Goal: Find specific page/section: Find specific page/section

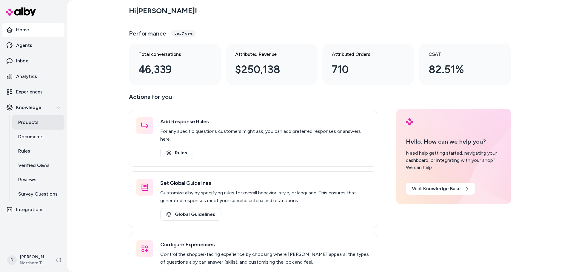
click at [30, 122] on p "Products" at bounding box center [28, 122] width 20 height 7
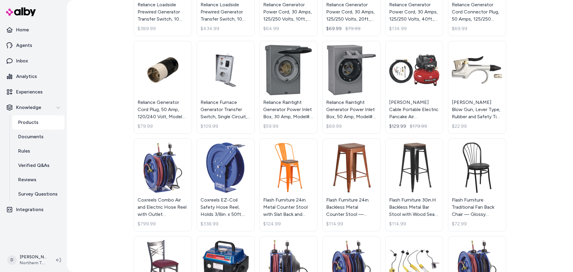
scroll to position [239, 0]
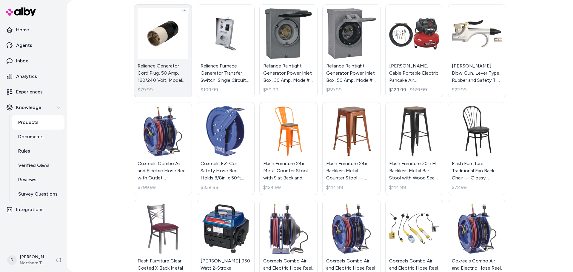
click at [149, 66] on link "Reliance Generator Cord Plug, 50 Amp, 120/240 Volt, Model# L550P $79.99" at bounding box center [163, 50] width 58 height 93
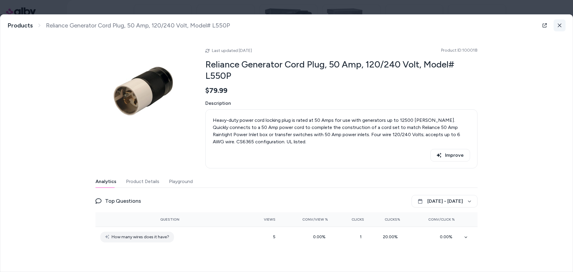
click at [554, 27] on button at bounding box center [560, 25] width 12 height 12
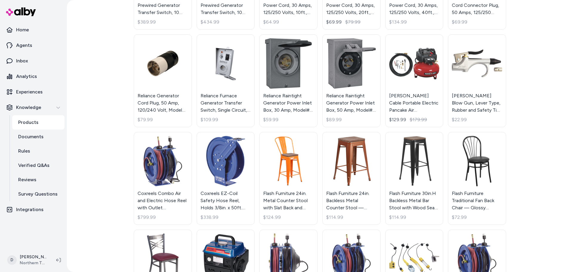
scroll to position [328, 0]
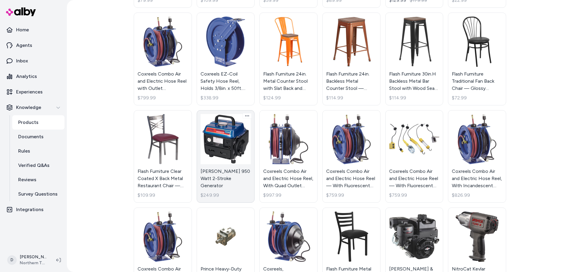
click at [229, 147] on link "[PERSON_NAME] 950 Watt 2-Stroke Generator $249.99" at bounding box center [226, 156] width 58 height 93
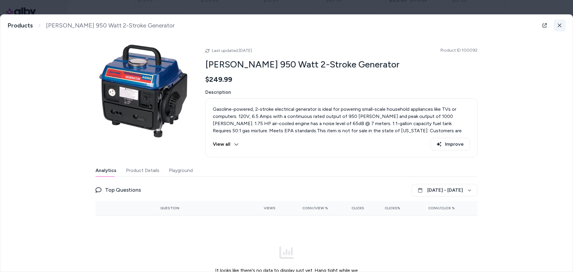
click at [562, 26] on button at bounding box center [560, 25] width 12 height 12
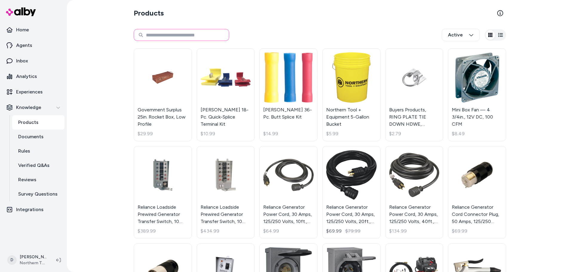
click at [171, 35] on input at bounding box center [182, 35] width 96 height 12
type input "**********"
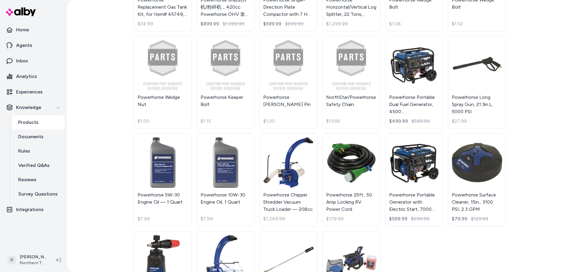
scroll to position [418, 0]
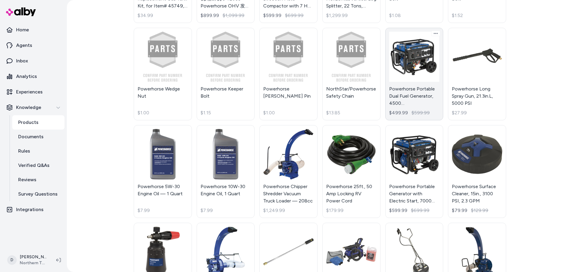
click at [410, 88] on link "Powerhorse Portable Dual Fuel Generator, 4500 [PERSON_NAME] $499.99 $599.99" at bounding box center [414, 74] width 58 height 93
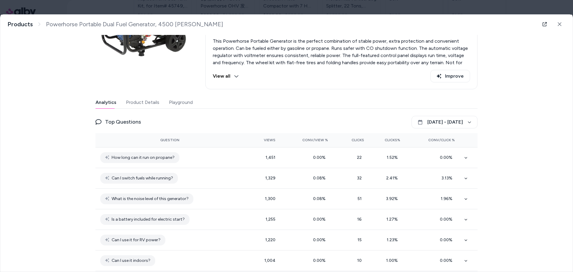
scroll to position [60, 0]
